Goal: Understand process/instructions: Learn about a topic

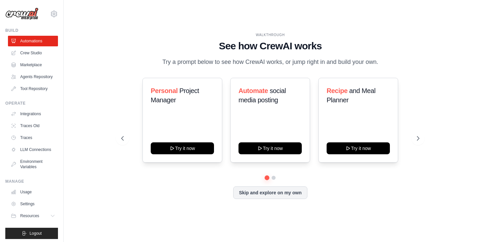
drag, startPoint x: 105, startPoint y: 0, endPoint x: 284, endPoint y: 18, distance: 179.3
click at [284, 18] on div "WALKTHROUGH See how [PERSON_NAME] works Try a prompt below to see how [PERSON_N…" at bounding box center [270, 121] width 392 height 229
click at [419, 142] on icon at bounding box center [418, 138] width 7 height 7
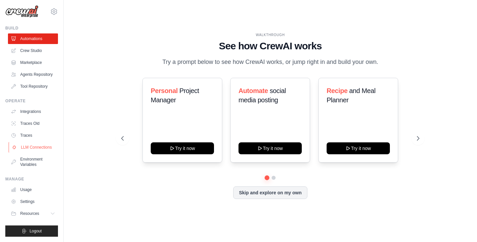
scroll to position [13, 0]
click at [51, 214] on icon at bounding box center [53, 213] width 5 height 5
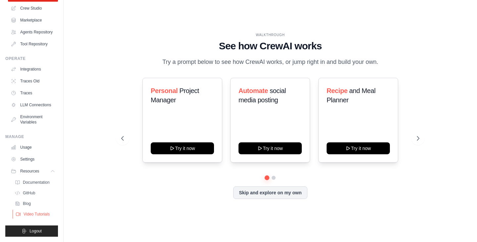
scroll to position [61, 0]
click at [42, 188] on link "GitHub" at bounding box center [36, 192] width 46 height 9
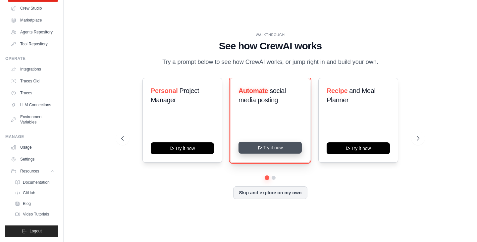
click at [291, 154] on button "Try it now" at bounding box center [269, 148] width 63 height 12
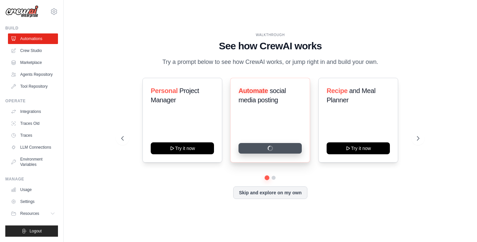
scroll to position [13, 0]
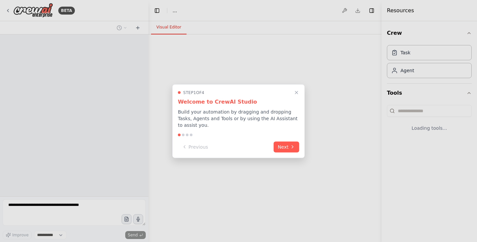
select select "****"
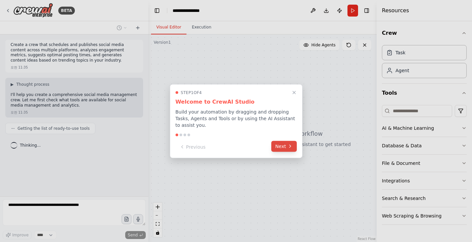
click at [285, 146] on button "Next" at bounding box center [283, 146] width 25 height 11
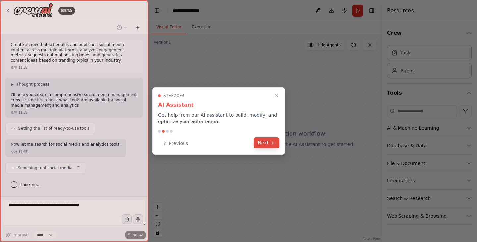
click at [269, 145] on button "Next" at bounding box center [266, 142] width 25 height 11
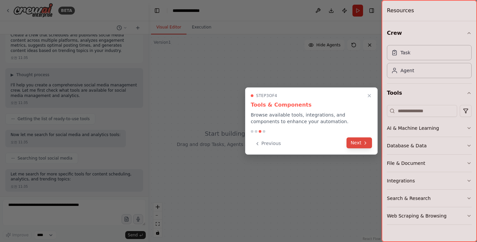
click at [358, 146] on button "Next" at bounding box center [358, 142] width 25 height 11
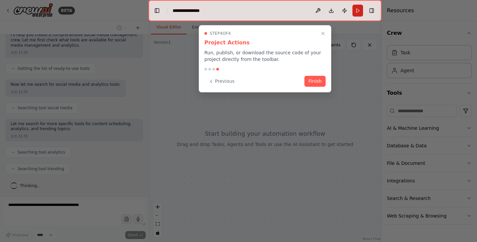
scroll to position [76, 0]
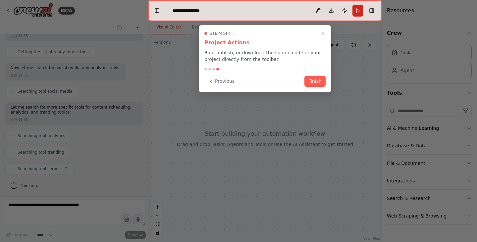
click at [318, 86] on button "Finish" at bounding box center [314, 81] width 21 height 11
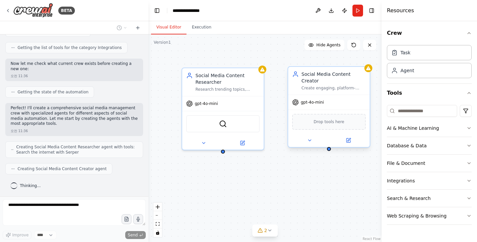
scroll to position [280, 0]
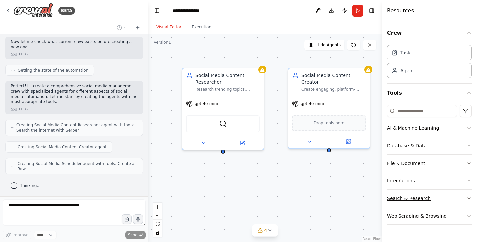
click at [470, 199] on icon "button" at bounding box center [468, 198] width 5 height 5
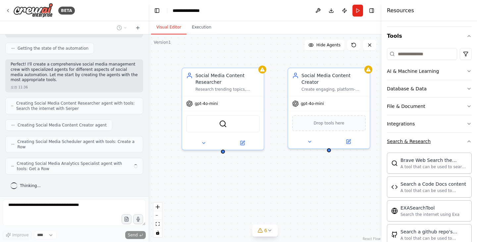
scroll to position [33, 0]
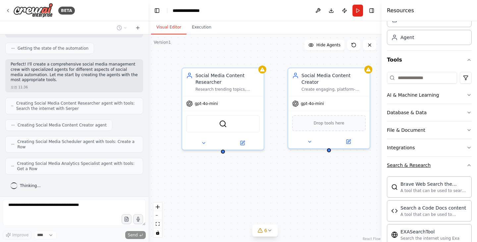
click at [467, 166] on icon "button" at bounding box center [468, 165] width 3 height 1
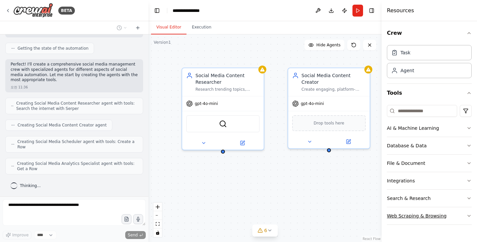
click at [470, 214] on icon "button" at bounding box center [468, 215] width 5 height 5
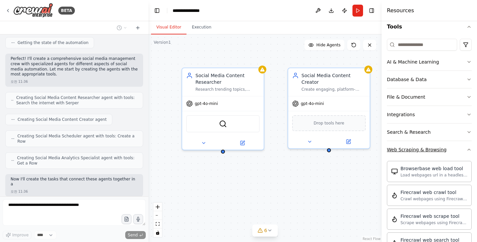
scroll to position [347, 0]
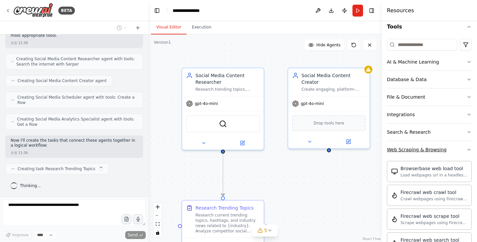
click at [467, 150] on icon "button" at bounding box center [468, 149] width 3 height 1
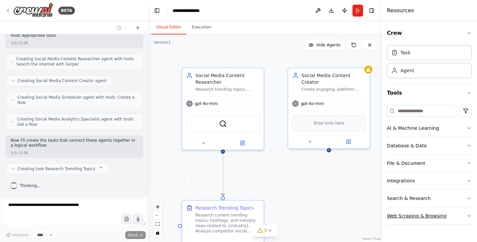
scroll to position [0, 0]
click at [470, 179] on icon "button" at bounding box center [468, 180] width 5 height 5
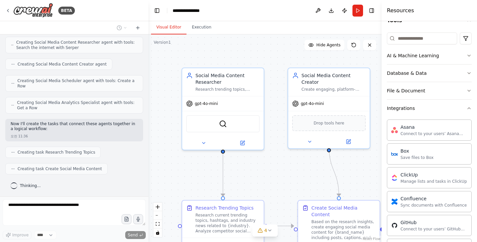
scroll to position [60, 0]
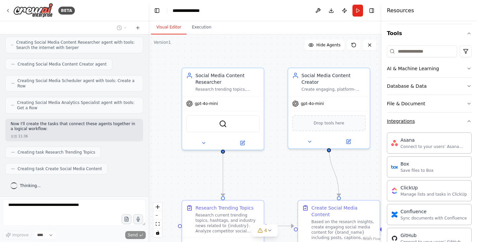
click at [466, 120] on icon "button" at bounding box center [468, 121] width 5 height 5
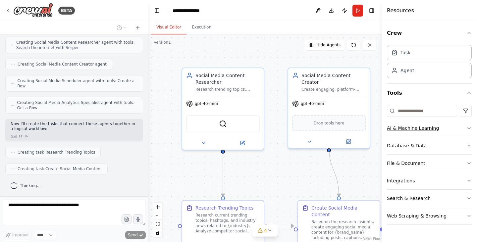
click at [468, 126] on icon "button" at bounding box center [468, 127] width 5 height 5
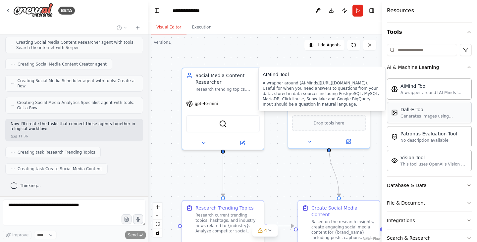
scroll to position [380, 0]
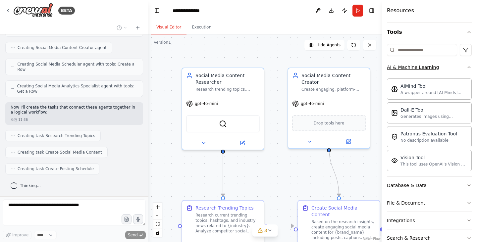
click at [466, 68] on icon "button" at bounding box center [468, 67] width 5 height 5
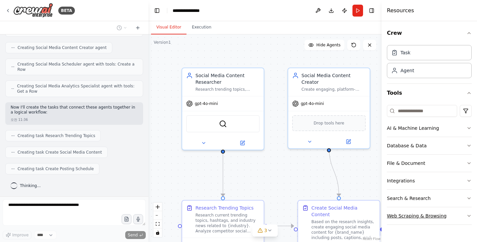
click at [468, 215] on icon "button" at bounding box center [468, 215] width 5 height 5
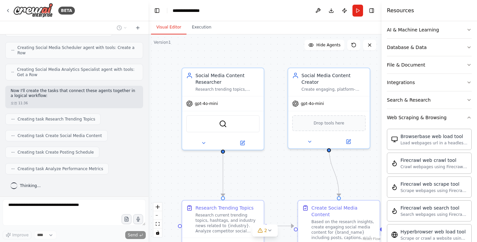
scroll to position [58, 0]
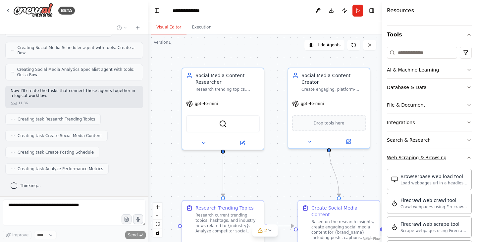
click at [466, 159] on icon "button" at bounding box center [468, 157] width 5 height 5
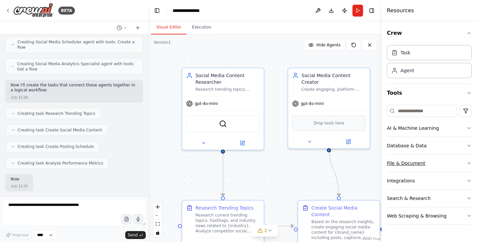
scroll to position [436, 0]
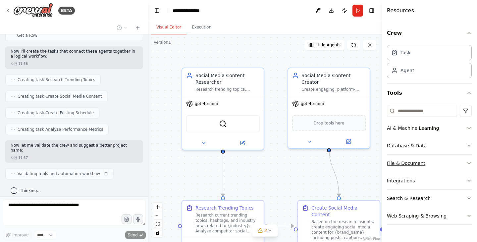
click at [467, 163] on icon "button" at bounding box center [468, 163] width 3 height 1
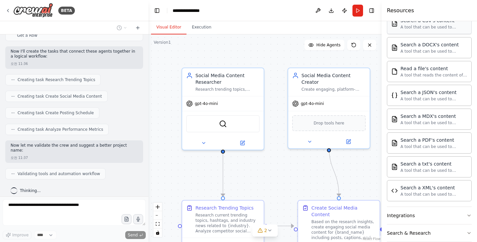
scroll to position [166, 0]
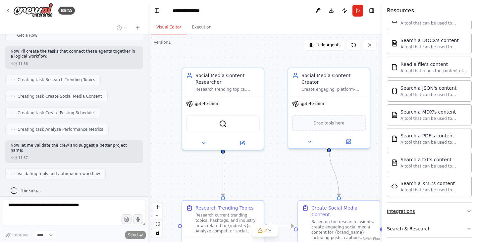
click at [463, 208] on button "Integrations" at bounding box center [429, 211] width 85 height 17
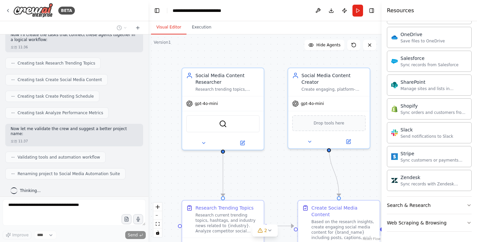
scroll to position [719, 0]
click at [466, 204] on icon "button" at bounding box center [468, 204] width 5 height 5
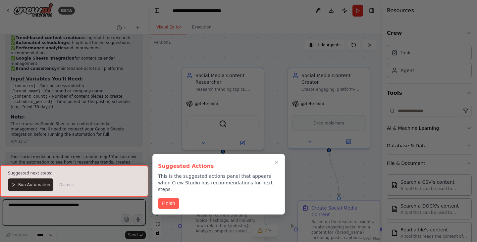
scroll to position [834, 0]
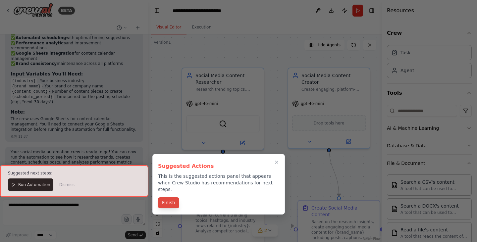
click at [172, 197] on button "Finish" at bounding box center [168, 202] width 21 height 11
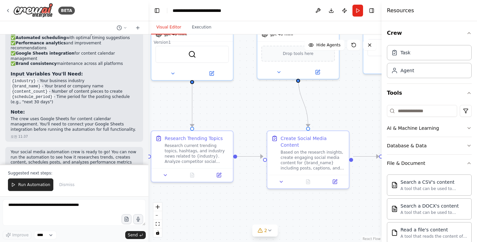
drag, startPoint x: 351, startPoint y: 174, endPoint x: 320, endPoint y: 104, distance: 76.5
click at [320, 104] on div ".deletable-edge-delete-btn { width: 20px; height: 20px; border: 0px solid #ffff…" at bounding box center [264, 138] width 233 height 208
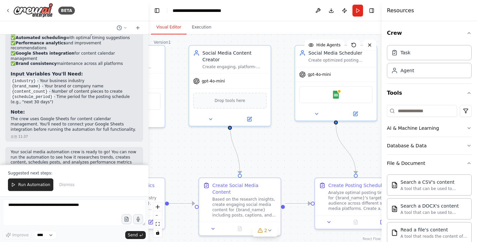
drag, startPoint x: 361, startPoint y: 115, endPoint x: 294, endPoint y: 163, distance: 82.4
click at [294, 163] on div ".deletable-edge-delete-btn { width: 20px; height: 20px; border: 0px solid #ffff…" at bounding box center [264, 138] width 233 height 208
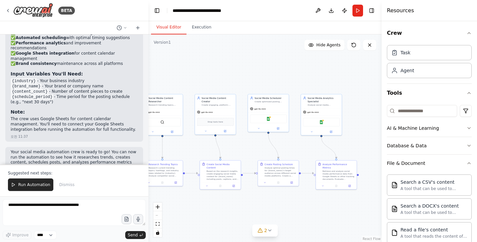
drag, startPoint x: 351, startPoint y: 164, endPoint x: 311, endPoint y: 155, distance: 40.0
click at [291, 155] on div ".deletable-edge-delete-btn { width: 20px; height: 20px; border: 0px solid #ffff…" at bounding box center [264, 138] width 233 height 208
click at [311, 155] on div ".deletable-edge-delete-btn { width: 20px; height: 20px; border: 0px solid #ffff…" at bounding box center [264, 138] width 233 height 208
drag, startPoint x: 329, startPoint y: 152, endPoint x: 344, endPoint y: 152, distance: 14.9
click at [344, 152] on div ".deletable-edge-delete-btn { width: 20px; height: 20px; border: 0px solid #ffff…" at bounding box center [264, 138] width 233 height 208
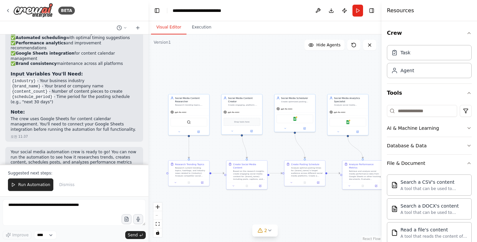
drag, startPoint x: 294, startPoint y: 148, endPoint x: 318, endPoint y: 148, distance: 24.2
click at [318, 148] on div ".deletable-edge-delete-btn { width: 20px; height: 20px; border: 0px solid #ffff…" at bounding box center [264, 138] width 233 height 208
click at [234, 61] on div ".deletable-edge-delete-btn { width: 20px; height: 20px; border: 0px solid #ffff…" at bounding box center [264, 138] width 233 height 208
click at [448, 37] on button "Crew" at bounding box center [429, 33] width 85 height 19
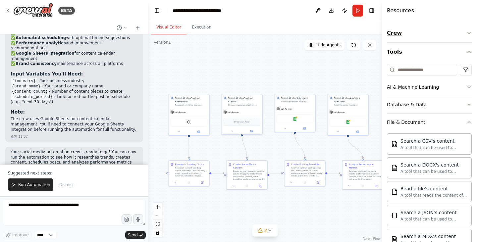
click at [449, 37] on button "Crew" at bounding box center [429, 33] width 85 height 19
